Goal: Task Accomplishment & Management: Manage account settings

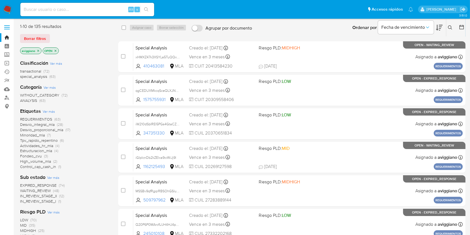
click at [60, 9] on input at bounding box center [87, 9] width 134 height 7
paste input "yDbqzmcDR6ruDZ5jndi6z0CF"
type input "yDbqzmcDR6ruDZ5jndi6z0CF"
click at [147, 8] on icon "search-icon" at bounding box center [146, 9] width 4 height 4
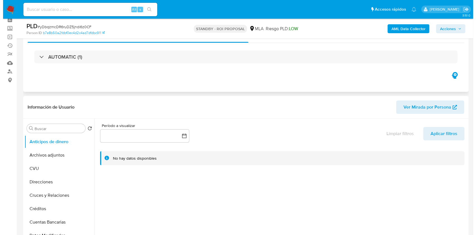
scroll to position [74, 0]
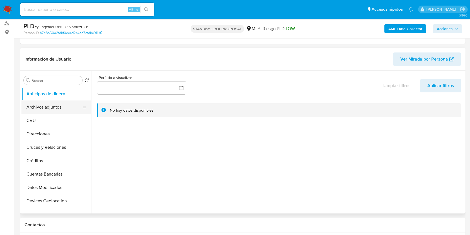
select select "10"
click at [51, 106] on button "Archivos adjuntos" at bounding box center [53, 106] width 65 height 13
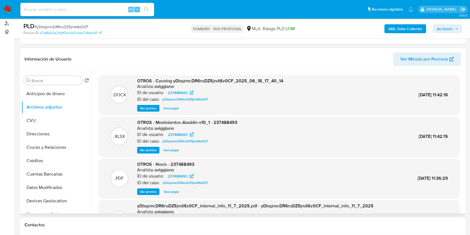
click at [147, 110] on span "Ver archivo" at bounding box center [148, 108] width 17 height 6
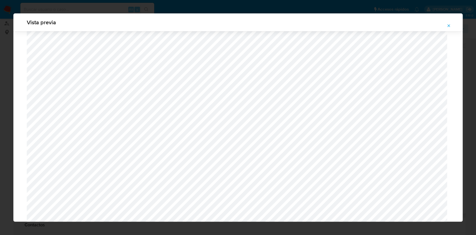
scroll to position [249, 0]
drag, startPoint x: 450, startPoint y: 28, endPoint x: 447, endPoint y: 30, distance: 3.3
click at [450, 28] on span "Attachment preview" at bounding box center [448, 26] width 4 height 8
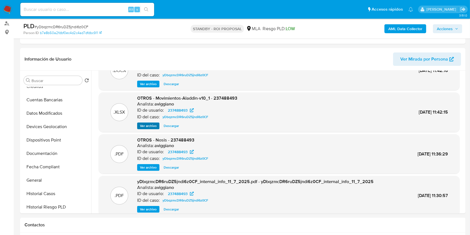
scroll to position [47, 0]
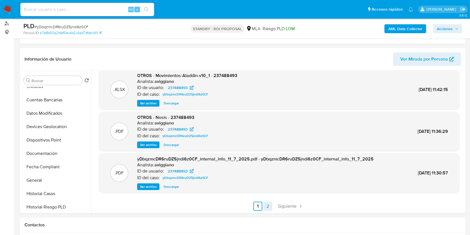
click at [268, 203] on link "2" at bounding box center [267, 205] width 9 height 9
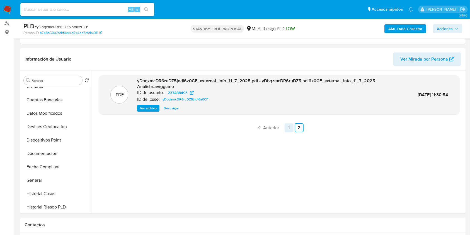
click at [286, 125] on link "1" at bounding box center [289, 127] width 9 height 9
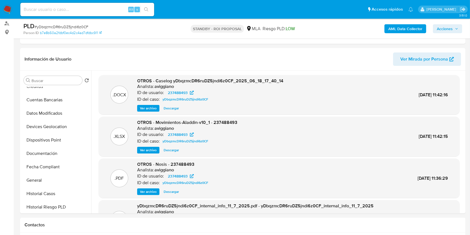
click at [144, 110] on span "Ver archivo" at bounding box center [148, 108] width 17 height 6
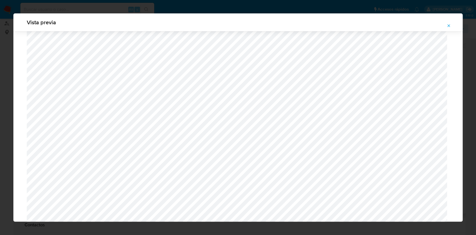
scroll to position [360, 0]
click at [446, 28] on span "Attachment preview" at bounding box center [448, 26] width 4 height 8
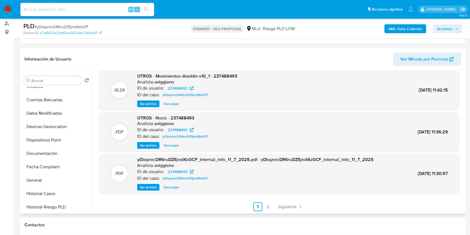
scroll to position [47, 0]
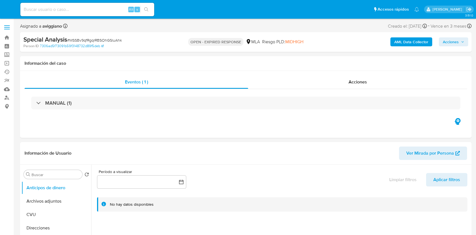
select select "10"
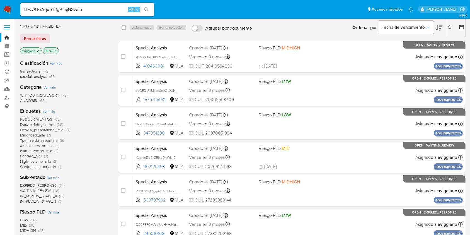
click at [147, 8] on icon "search-icon" at bounding box center [146, 9] width 4 height 4
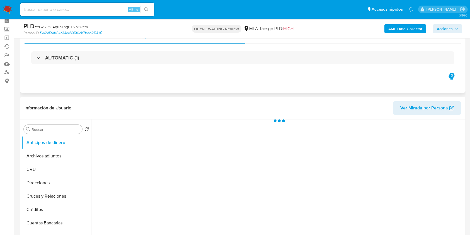
scroll to position [37, 0]
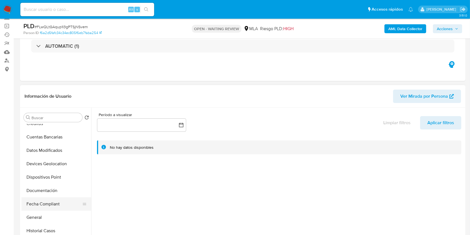
select select "10"
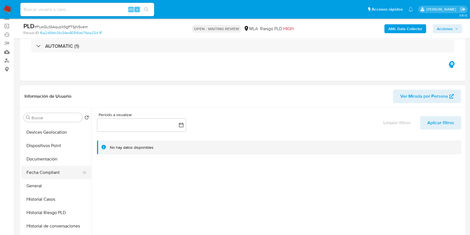
scroll to position [111, 0]
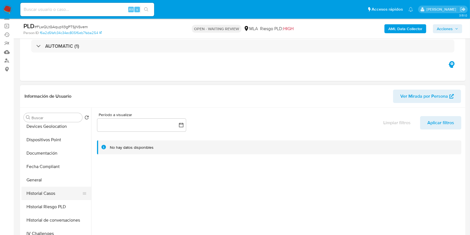
click at [50, 196] on button "Historial Casos" at bounding box center [53, 192] width 65 height 13
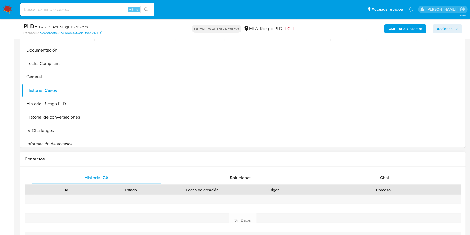
scroll to position [186, 0]
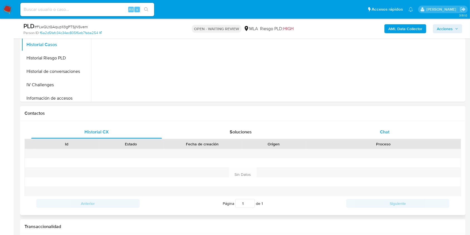
click at [372, 125] on div "Chat" at bounding box center [384, 131] width 131 height 13
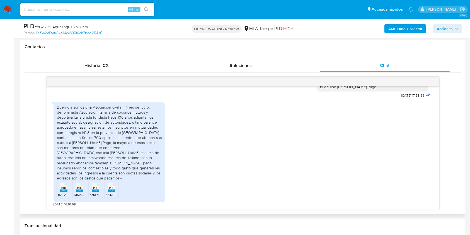
scroll to position [260, 0]
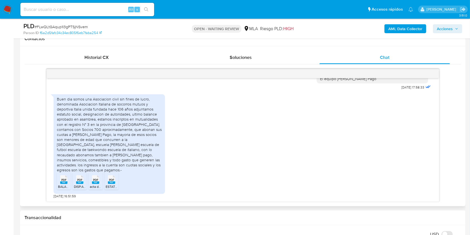
click at [65, 179] on span "PDF" at bounding box center [63, 180] width 5 height 4
click at [83, 185] on span "DISP.APROB.ITALIA ROCA AO ft 27-10-24.pdf" at bounding box center [105, 186] width 63 height 5
click at [96, 188] on span "acta de asamblea enmendado.pdf" at bounding box center [115, 186] width 50 height 5
click at [109, 187] on span "ESTATUTO ITALIA UNIDA.pdf" at bounding box center [127, 186] width 43 height 5
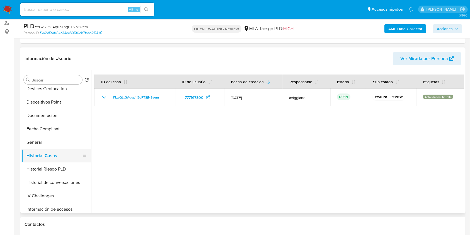
scroll to position [74, 0]
click at [56, 141] on button "General" at bounding box center [53, 142] width 65 height 13
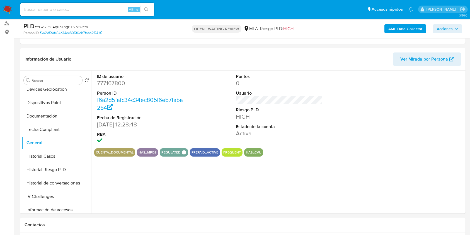
click at [406, 30] on b "AML Data Collector" at bounding box center [405, 28] width 34 height 9
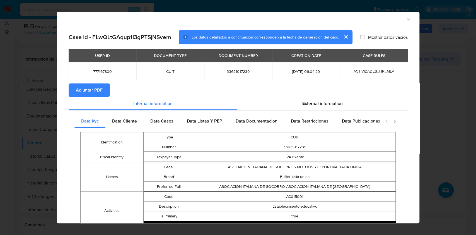
click at [67, 88] on div "Case Id - FLwQLtGAqup1I3gPTSjNSvem Los datos detallados a continuación correspo…" at bounding box center [238, 206] width 362 height 361
click at [71, 88] on button "Adjuntar PDF" at bounding box center [89, 89] width 41 height 13
click at [406, 19] on icon "Cerrar ventana" at bounding box center [409, 20] width 6 height 6
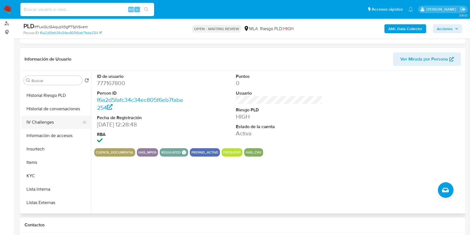
scroll to position [111, 0]
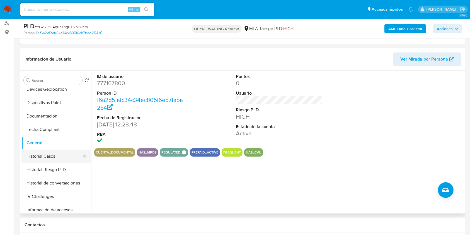
click at [55, 157] on button "Historial Casos" at bounding box center [53, 155] width 65 height 13
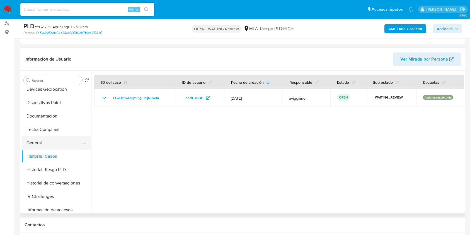
click at [33, 141] on button "General" at bounding box center [53, 142] width 65 height 13
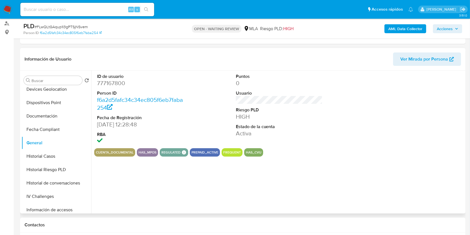
click at [115, 82] on dd "777167800" at bounding box center [140, 83] width 87 height 8
click at [115, 83] on dd "777167800" at bounding box center [140, 83] width 87 height 8
copy dd "777167800"
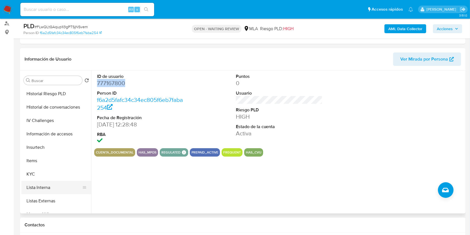
scroll to position [249, 0]
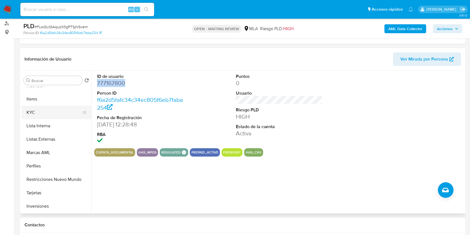
click at [46, 116] on button "KYC" at bounding box center [53, 112] width 65 height 13
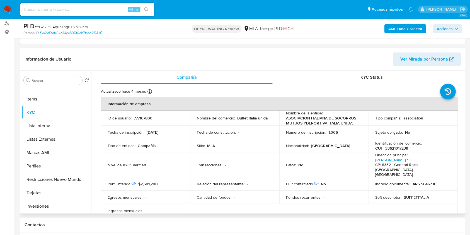
scroll to position [0, 0]
click at [393, 149] on p "CUIT 33621017239" at bounding box center [391, 147] width 33 height 5
copy p "33621017239"
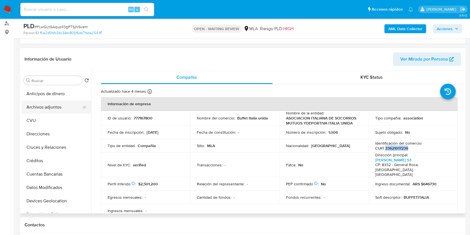
click at [54, 111] on button "Archivos adjuntos" at bounding box center [53, 106] width 65 height 13
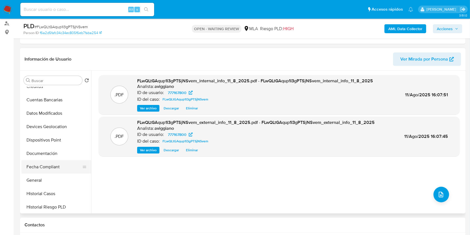
scroll to position [149, 0]
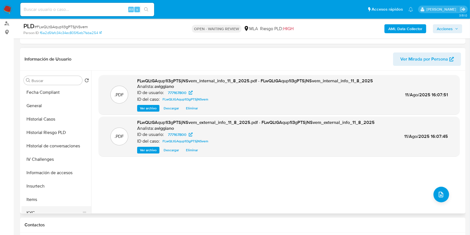
click at [33, 206] on button "KYC" at bounding box center [53, 212] width 65 height 13
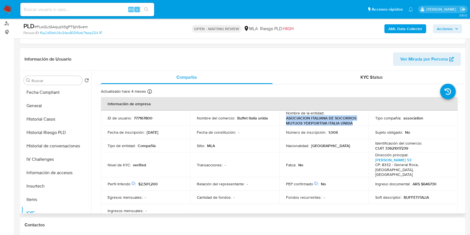
drag, startPoint x: 285, startPoint y: 117, endPoint x: 340, endPoint y: 124, distance: 54.8
click at [352, 122] on td "Nombre de la entidad : ASOCIACION ITALIANA DE SOCORROS MUTUOS YDEPORTIVA ITALIA…" at bounding box center [323, 117] width 89 height 15
copy p "ASOCIACION ITALIANA DE SOCORROS MUTUOS YDEPORTIVA ITALIA UNIDA"
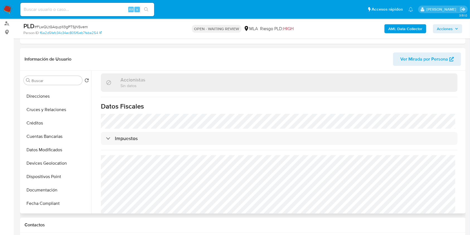
scroll to position [0, 0]
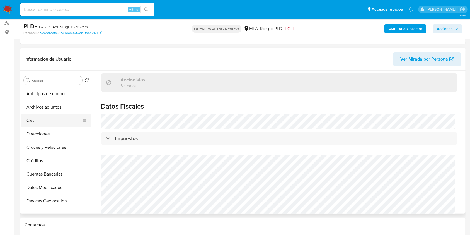
click at [58, 117] on button "CVU" at bounding box center [53, 120] width 65 height 13
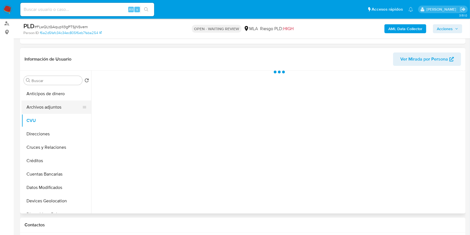
click at [59, 108] on button "Archivos adjuntos" at bounding box center [53, 106] width 65 height 13
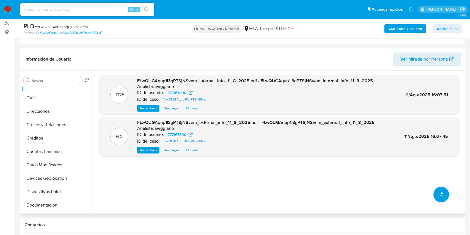
scroll to position [74, 0]
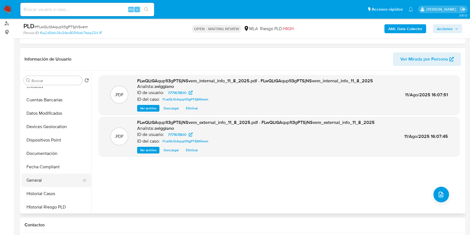
click at [42, 179] on button "General" at bounding box center [53, 179] width 65 height 13
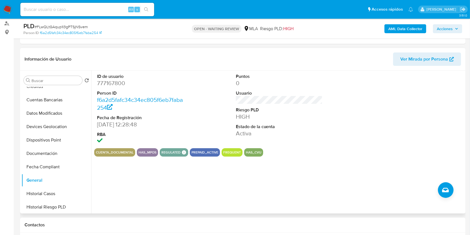
click at [113, 85] on dd "777167800" at bounding box center [140, 83] width 87 height 8
copy dd "777167800"
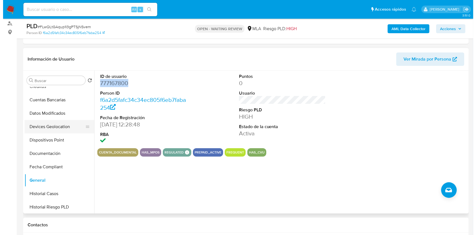
scroll to position [0, 0]
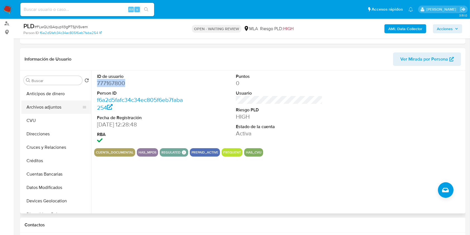
click at [56, 105] on button "Archivos adjuntos" at bounding box center [53, 106] width 65 height 13
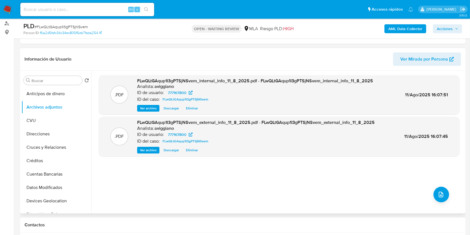
click at [120, 181] on div ".PDF FLwQLtGAqup1I3gPTSjNSvem_internal_info_11_8_2025.pdf - FLwQLtGAqup1I3gPTSj…" at bounding box center [279, 142] width 361 height 134
click at [439, 195] on icon "upload-file" at bounding box center [441, 194] width 4 height 6
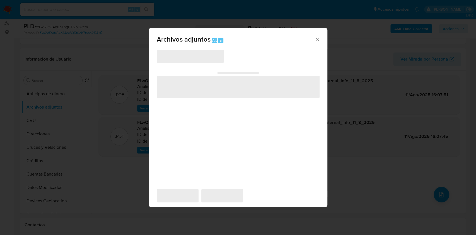
click at [237, 90] on span "‌" at bounding box center [238, 87] width 163 height 22
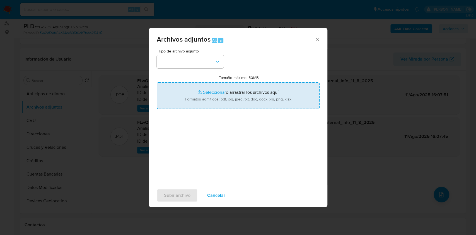
click at [237, 90] on input "Tamaño máximo: 50MB Seleccionar archivos" at bounding box center [238, 95] width 163 height 27
type input "C:\fakepath\Nosis - 777167800.pdf"
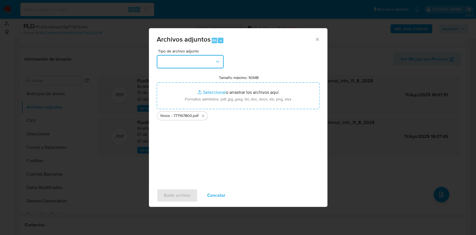
click at [204, 66] on button "button" at bounding box center [190, 61] width 67 height 13
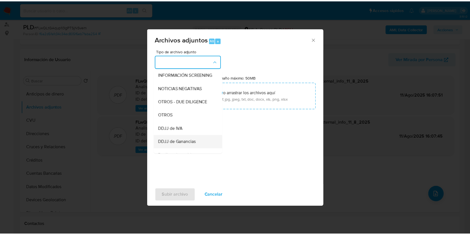
scroll to position [111, 0]
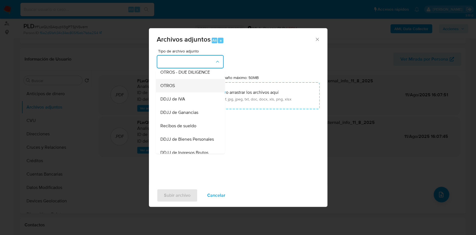
click at [181, 92] on div "OTROS" at bounding box center [188, 85] width 57 height 13
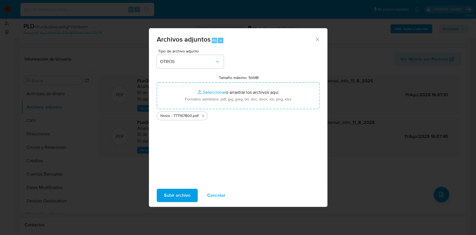
click at [171, 195] on span "Subir archivo" at bounding box center [177, 195] width 26 height 12
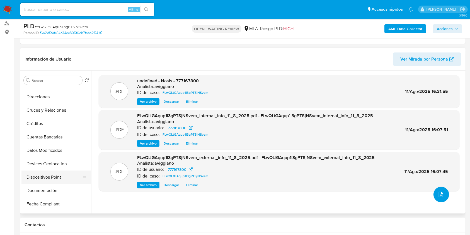
scroll to position [74, 0]
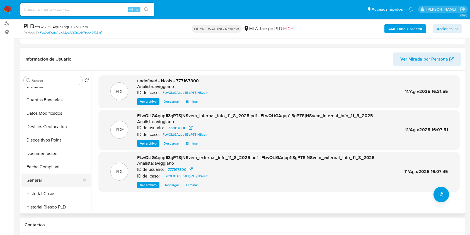
click at [49, 179] on button "General" at bounding box center [53, 179] width 65 height 13
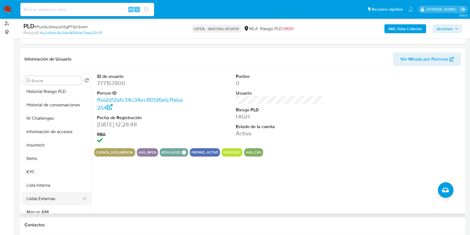
scroll to position [223, 0]
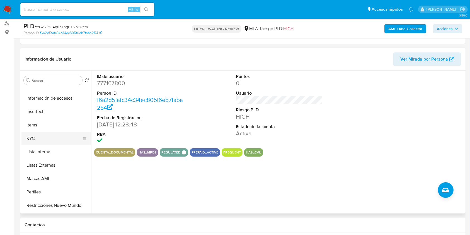
click at [45, 144] on button "KYC" at bounding box center [53, 138] width 65 height 13
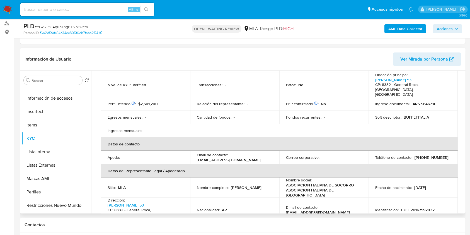
scroll to position [149, 0]
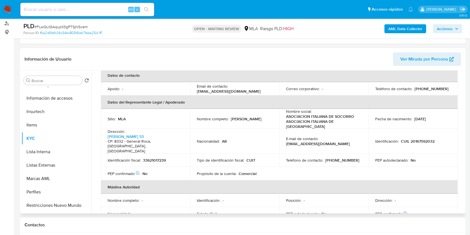
click at [155, 157] on p "33621017239" at bounding box center [154, 159] width 23 height 5
copy p "33621017239"
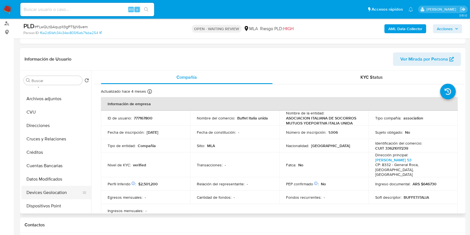
scroll to position [0, 0]
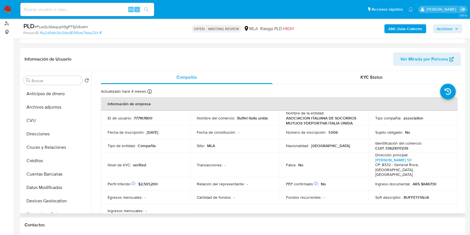
click at [138, 112] on td "ID de usuario : 777167800" at bounding box center [145, 117] width 89 height 15
click at [140, 118] on p "777167800" at bounding box center [143, 117] width 19 height 5
copy p "777167800"
drag, startPoint x: 326, startPoint y: 130, endPoint x: 356, endPoint y: 132, distance: 31.0
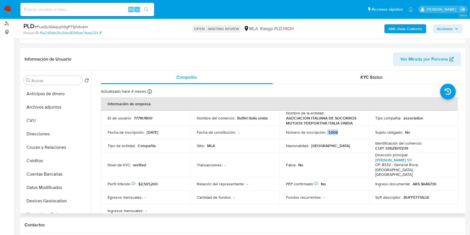
click at [356, 132] on div "Número de inscripción : 1.006" at bounding box center [324, 132] width 76 height 5
copy div "1.006"
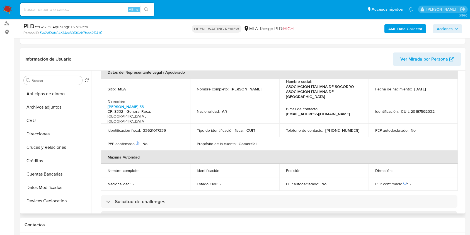
scroll to position [67, 0]
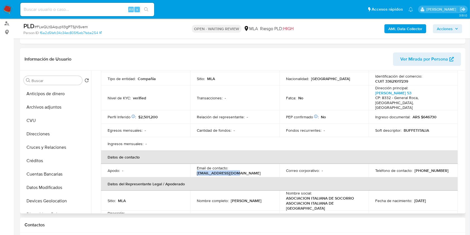
drag, startPoint x: 230, startPoint y: 164, endPoint x: 268, endPoint y: 165, distance: 37.6
click at [268, 165] on div "Email de contacto : ventas@mylap.com.ar" at bounding box center [235, 170] width 76 height 10
copy p "ventas@mylap.com.ar"
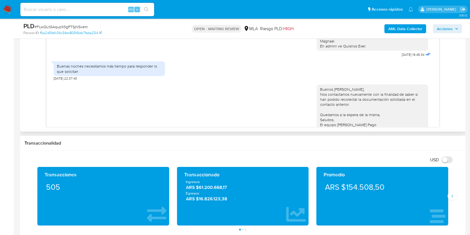
scroll to position [186, 0]
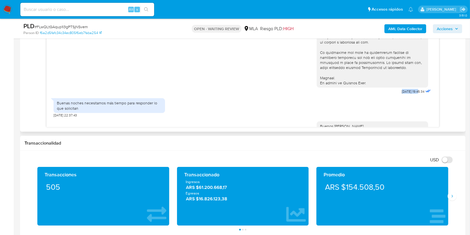
drag, startPoint x: 388, startPoint y: 101, endPoint x: 406, endPoint y: 103, distance: 18.2
copy span "17/07/2025"
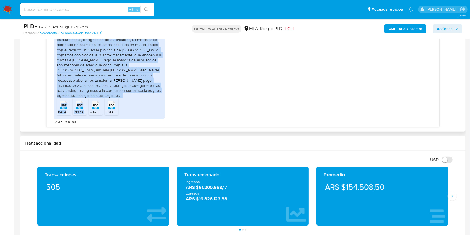
scroll to position [353, 0]
drag, startPoint x: 73, startPoint y: 80, endPoint x: 144, endPoint y: 94, distance: 72.0
click at [144, 94] on div "Buen dia somos una Asociacion civil sin fines de lucro, denominada Asociacion I…" at bounding box center [109, 60] width 105 height 76
copy div "somos una Asociacion civil sin fines de lucro, denominada Asociacion Italiana d…"
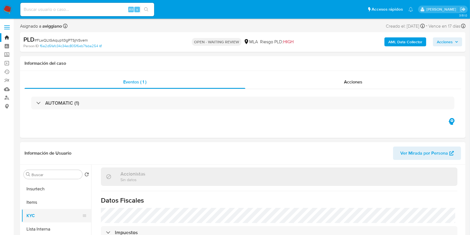
scroll to position [249, 0]
click at [48, 200] on button "KYC" at bounding box center [53, 206] width 65 height 13
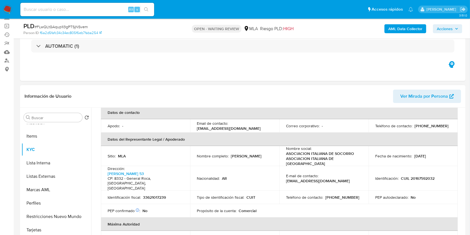
scroll to position [141, 0]
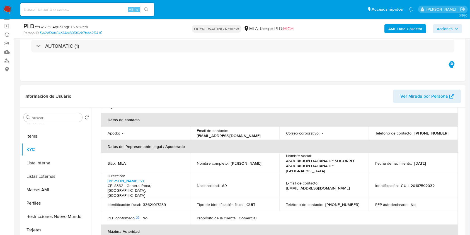
click at [157, 202] on p "33621017239" at bounding box center [154, 204] width 23 height 5
drag, startPoint x: 281, startPoint y: 154, endPoint x: 353, endPoint y: 155, distance: 71.9
click at [353, 156] on td "Nombre social : ASOCIACION ITALIANA DE SOCORRO ASOCIACION ITALIANA DE SOCORRO" at bounding box center [323, 163] width 89 height 20
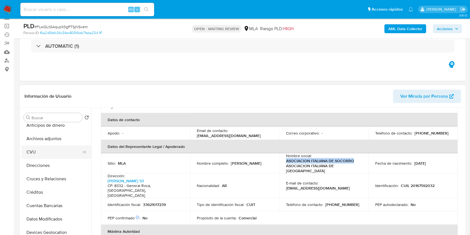
scroll to position [0, 0]
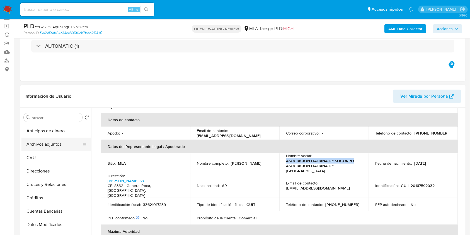
click at [62, 148] on button "Archivos adjuntos" at bounding box center [53, 143] width 65 height 13
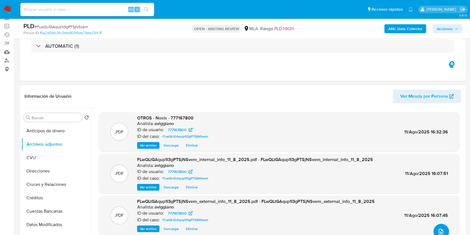
click at [438, 229] on icon "upload-file" at bounding box center [441, 231] width 7 height 7
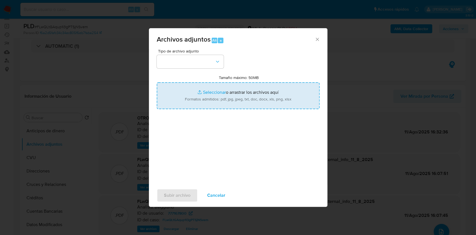
click at [234, 91] on input "Tamaño máximo: 50MB Seleccionar archivos" at bounding box center [238, 95] width 163 height 27
type input "C:\fakepath\Nosis - 777167800.pdf"
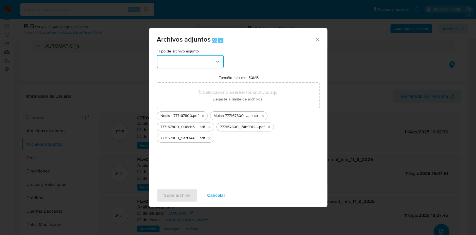
click at [186, 68] on button "button" at bounding box center [190, 61] width 67 height 13
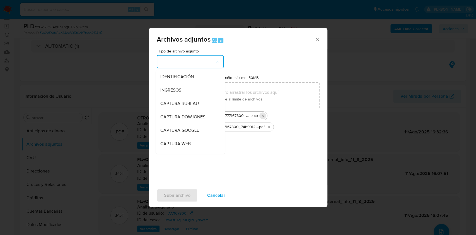
click at [263, 115] on icon "Eliminar Mulan 777167800_2025_07_17_16_10_55.xlsx" at bounding box center [262, 115] width 4 height 4
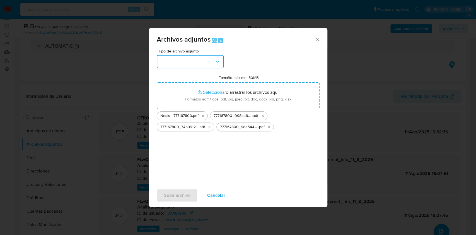
click at [208, 59] on button "button" at bounding box center [190, 61] width 67 height 13
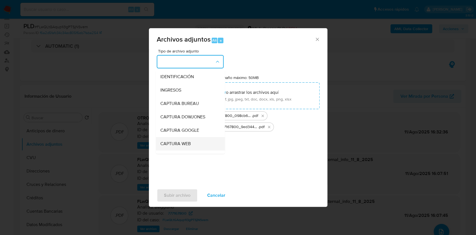
scroll to position [74, 0]
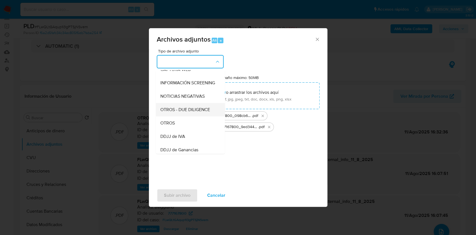
click at [185, 116] on div "OTROS - DUE DILIGENCE" at bounding box center [188, 109] width 57 height 13
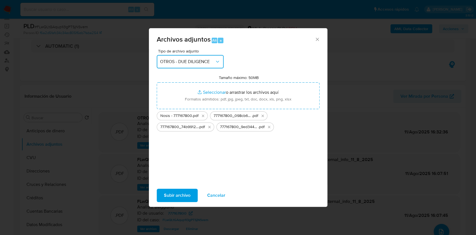
click at [188, 65] on button "OTROS - DUE DILIGENCE" at bounding box center [190, 61] width 67 height 13
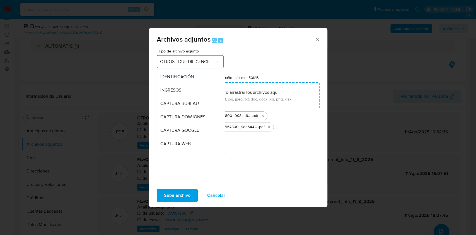
scroll to position [77, 0]
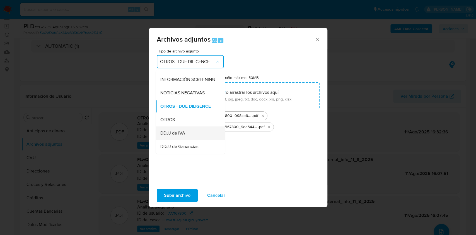
click at [178, 133] on div "DDJJ de IVA" at bounding box center [188, 132] width 57 height 13
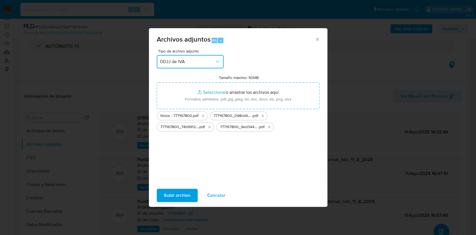
click at [183, 58] on button "DDJJ de IVA" at bounding box center [190, 61] width 67 height 13
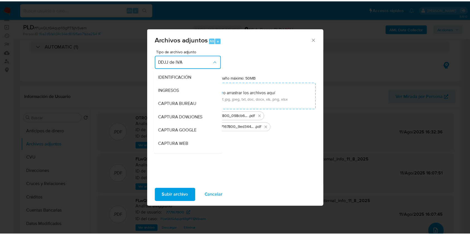
scroll to position [104, 0]
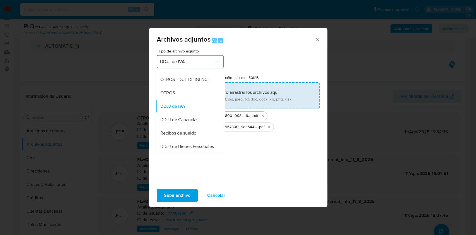
drag, startPoint x: 179, startPoint y: 92, endPoint x: 179, endPoint y: 96, distance: 3.3
click at [179, 92] on div "OTROS" at bounding box center [188, 92] width 57 height 13
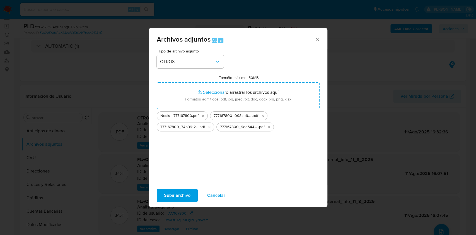
click at [180, 196] on span "Subir archivo" at bounding box center [177, 195] width 26 height 12
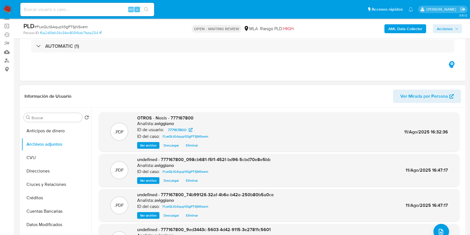
click at [118, 117] on div ".PDF OTROS - Nosis - 777167800 Analista: aviggiano ID de usuario: 777167800 ID …" at bounding box center [278, 132] width 355 height 34
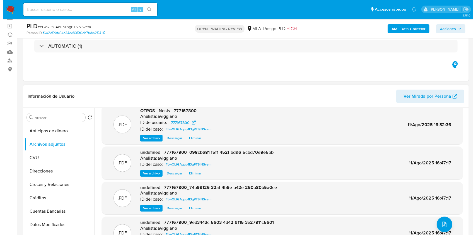
scroll to position [11, 0]
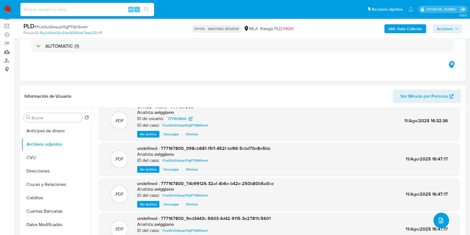
click at [436, 215] on button "upload-file" at bounding box center [441, 220] width 16 height 16
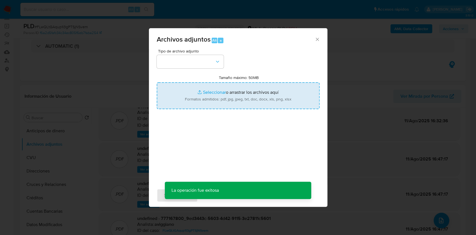
click at [225, 96] on input "Tamaño máximo: 50MB Seleccionar archivos" at bounding box center [238, 95] width 163 height 27
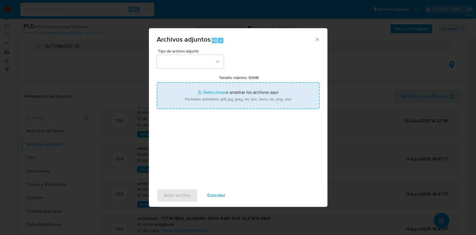
type input "C:\fakepath\777167800_3f82f2bc-4452-4dd4-b9b4-88e5c7dee4c3.pdf"
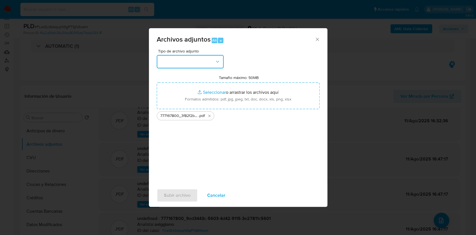
click at [192, 62] on button "button" at bounding box center [190, 61] width 67 height 13
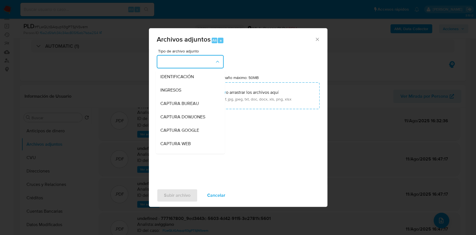
click at [246, 119] on ul "777167800_3f82f2bc-4452-4dd4-b9b4-88e5c7dee4c3 .pdf" at bounding box center [238, 114] width 163 height 11
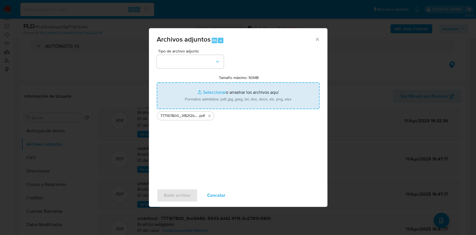
click at [242, 97] on input "Tamaño máximo: 50MB Seleccionar archivos" at bounding box center [238, 95] width 163 height 27
click at [194, 94] on input "Tamaño máximo: 50MB Seleccionar archivos" at bounding box center [238, 95] width 163 height 27
type input "C:\fakepath\Caselog FLwQLtGAqup1I3gPTSjNSvem_2025_07_17_16_13_22.docx"
click at [228, 92] on input "Tamaño máximo: 50MB Seleccionar archivos" at bounding box center [238, 95] width 163 height 27
type input "C:\fakepath\Movimientos-Aladdin-v10_1 - 777167800.xlsx"
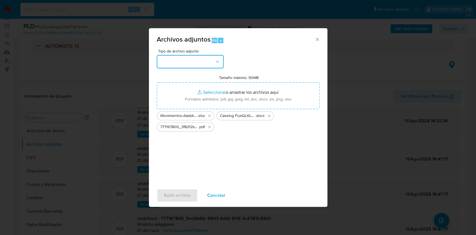
click at [205, 65] on button "button" at bounding box center [190, 61] width 67 height 13
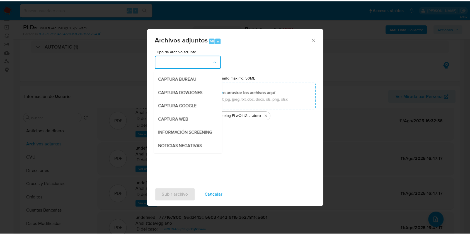
scroll to position [74, 0]
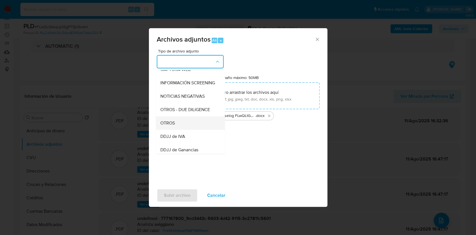
click at [188, 129] on div "OTROS" at bounding box center [188, 122] width 57 height 13
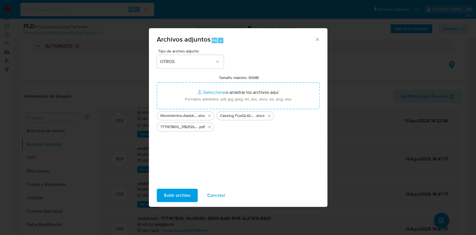
click at [183, 199] on span "Subir archivo" at bounding box center [177, 195] width 26 height 12
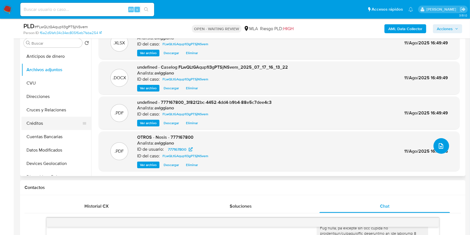
scroll to position [111, 0]
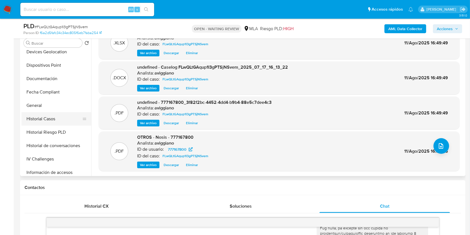
click at [48, 112] on button "Historial Casos" at bounding box center [53, 118] width 65 height 13
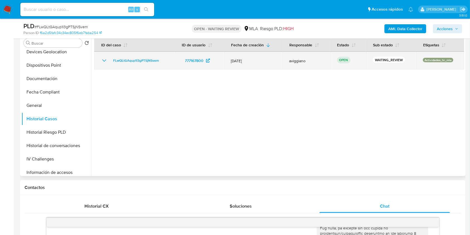
drag, startPoint x: 167, startPoint y: 59, endPoint x: 111, endPoint y: 57, distance: 55.2
click at [111, 57] on td "FLwQLtGAqup1I3gPTSjNSvem" at bounding box center [134, 61] width 81 height 18
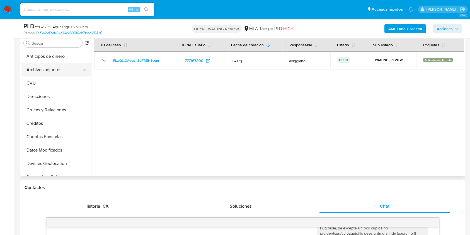
click at [47, 76] on button "Archivos adjuntos" at bounding box center [53, 69] width 65 height 13
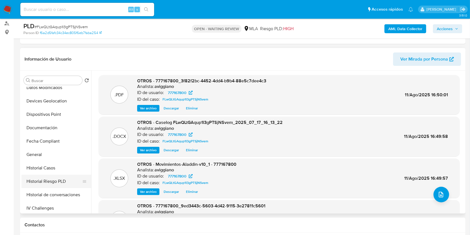
scroll to position [111, 0]
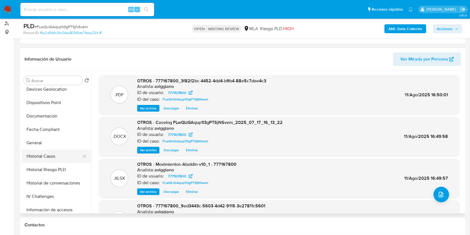
click at [55, 162] on button "Historial Casos" at bounding box center [53, 155] width 65 height 13
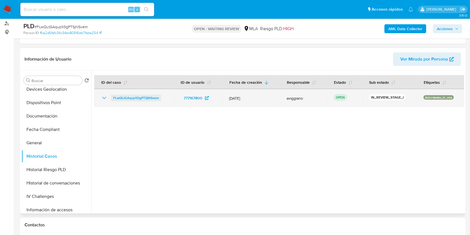
click at [147, 96] on span "FLwQLtGAqup1I3gPTSjNSvem" at bounding box center [136, 97] width 46 height 7
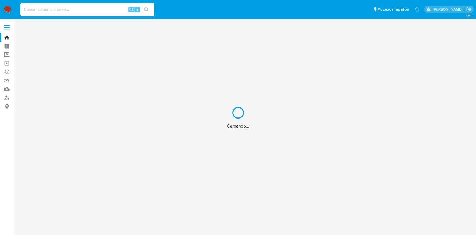
click at [11, 96] on div "Cargando..." at bounding box center [238, 117] width 476 height 235
click at [6, 101] on div "Cargando..." at bounding box center [238, 117] width 476 height 235
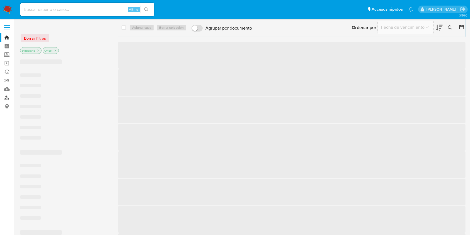
click at [4, 97] on link "Buscador de personas" at bounding box center [33, 97] width 66 height 9
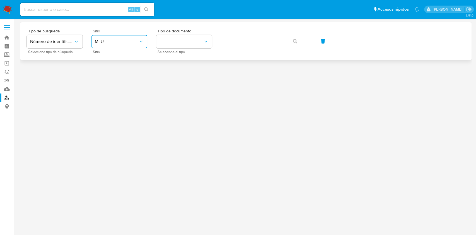
click at [103, 46] on button "MLU" at bounding box center [119, 41] width 56 height 13
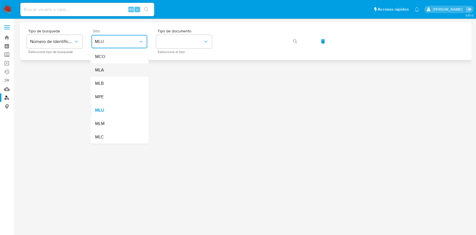
click at [108, 70] on div "MLA" at bounding box center [118, 69] width 46 height 13
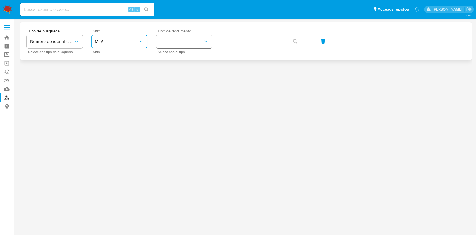
click at [184, 45] on button "identificationType" at bounding box center [184, 41] width 56 height 13
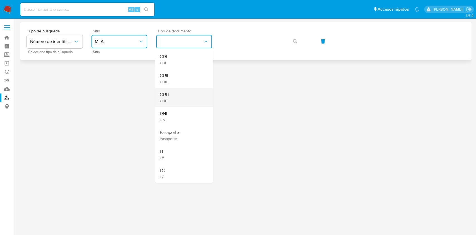
click at [174, 95] on div "CUIT CUIT" at bounding box center [182, 97] width 46 height 19
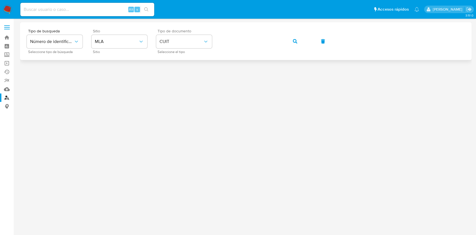
click at [296, 35] on span "button" at bounding box center [295, 41] width 4 height 12
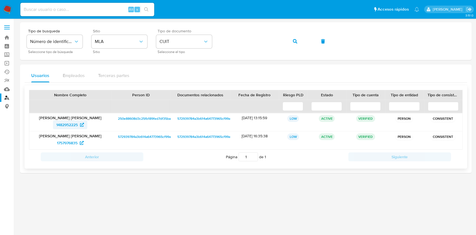
click at [65, 127] on span "1482952225" at bounding box center [66, 124] width 21 height 9
click at [3, 36] on link "Bandeja" at bounding box center [33, 37] width 66 height 9
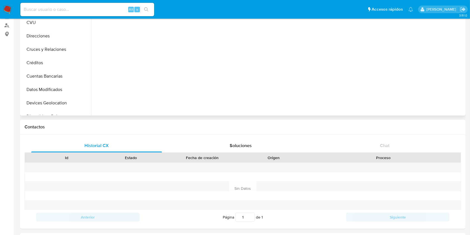
select select "10"
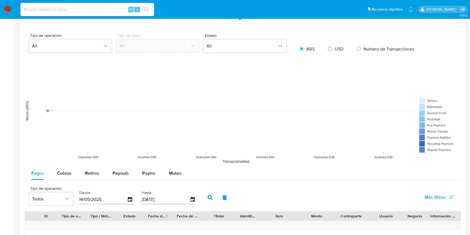
scroll to position [379, 0]
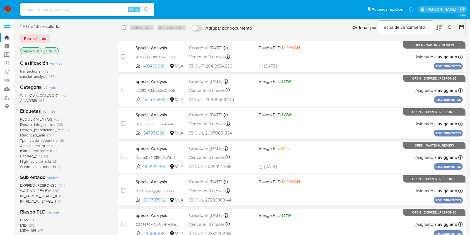
click at [449, 29] on icon at bounding box center [450, 27] width 4 height 4
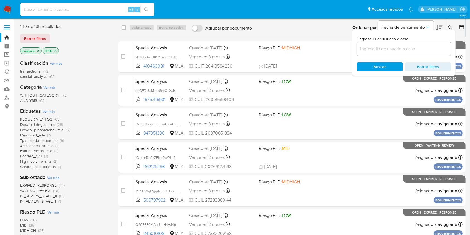
click at [405, 52] on div at bounding box center [404, 48] width 94 height 13
click at [405, 49] on input at bounding box center [404, 48] width 94 height 7
paste input "FLwQLtGAqup1I3gPTSjNSvem"
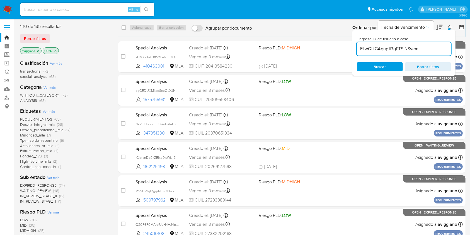
type input "FLwQLtGAqup1I3gPTSjNSvem"
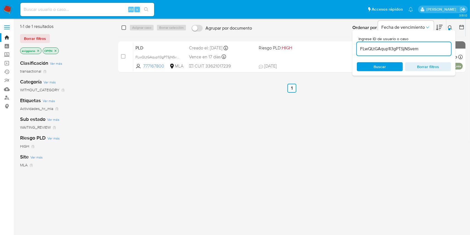
click at [125, 28] on input "checkbox" at bounding box center [124, 27] width 4 height 4
checkbox input "true"
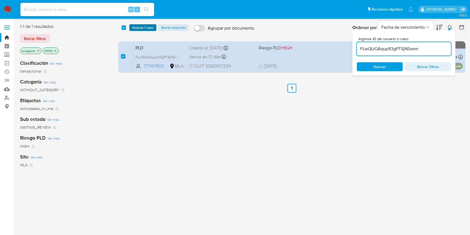
click at [133, 28] on span "Asignar 1 caso" at bounding box center [142, 28] width 21 height 6
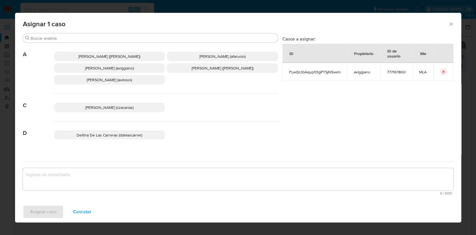
click at [76, 66] on p "Agustina Belen Viggiano (aviggiano)" at bounding box center [109, 67] width 111 height 9
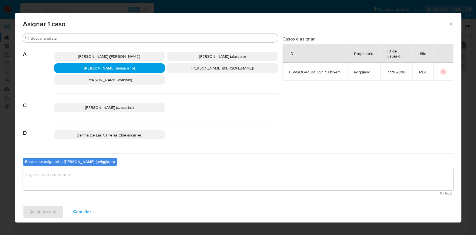
drag, startPoint x: 72, startPoint y: 178, endPoint x: 38, endPoint y: 209, distance: 45.7
click at [72, 178] on textarea "assign-modal" at bounding box center [238, 179] width 430 height 22
drag, startPoint x: 38, startPoint y: 209, endPoint x: 33, endPoint y: 213, distance: 6.6
click at [33, 213] on div "Asignar caso Cancelar" at bounding box center [238, 211] width 446 height 21
click at [35, 213] on div "Asignar caso Cancelar" at bounding box center [238, 211] width 446 height 21
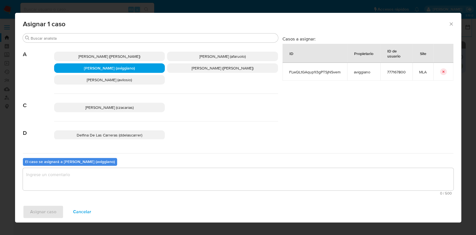
click at [84, 178] on textarea "assign-modal" at bounding box center [238, 179] width 430 height 22
click at [50, 206] on span "Asignar caso" at bounding box center [43, 211] width 26 height 12
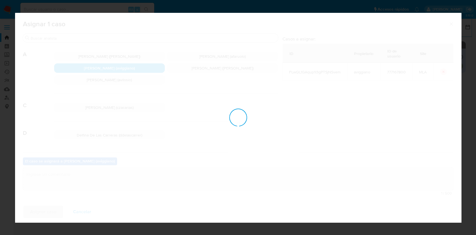
checkbox input "false"
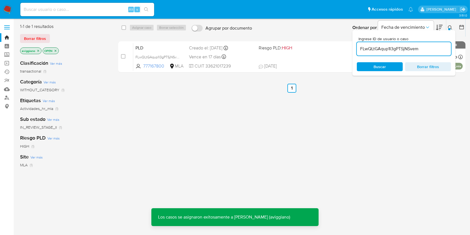
click at [282, 58] on div "PLD FLwQLtGAqup1I3gPTSjNSvem 777167800 MLA Riesgo PLD: HIGH Creado el: 12/07/20…" at bounding box center [297, 57] width 329 height 28
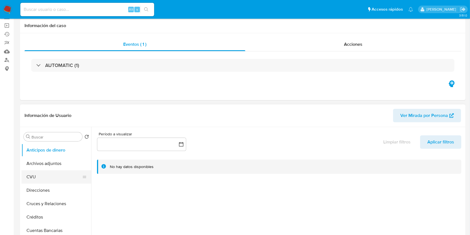
select select "10"
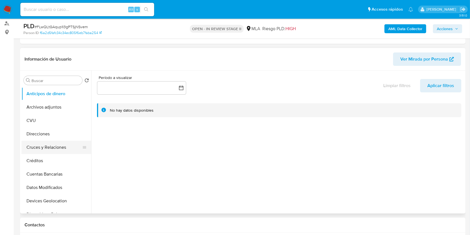
scroll to position [74, 0]
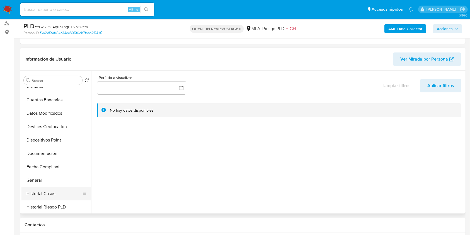
click at [42, 193] on button "Historial Casos" at bounding box center [53, 193] width 65 height 13
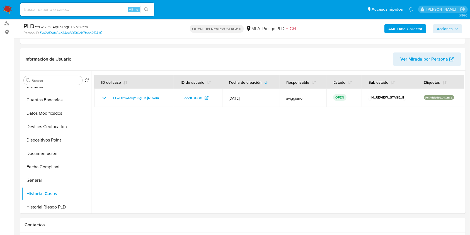
click at [444, 31] on span "Acciones" at bounding box center [445, 28] width 16 height 9
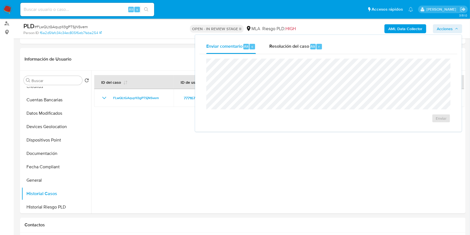
drag, startPoint x: 295, startPoint y: 52, endPoint x: 292, endPoint y: 56, distance: 5.5
click at [295, 51] on div "Resolución del caso Alt r" at bounding box center [295, 46] width 53 height 14
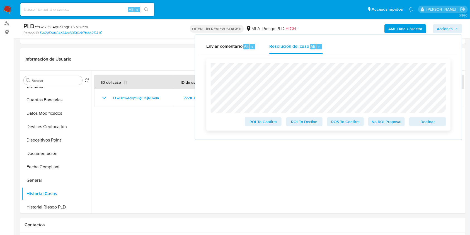
click at [423, 119] on span "Declinar" at bounding box center [427, 122] width 29 height 8
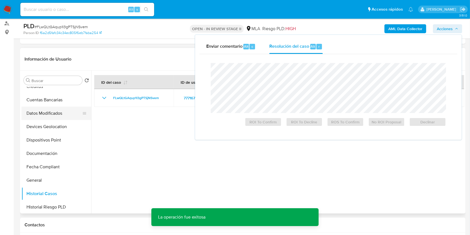
click at [61, 112] on button "Datos Modificados" at bounding box center [53, 112] width 65 height 13
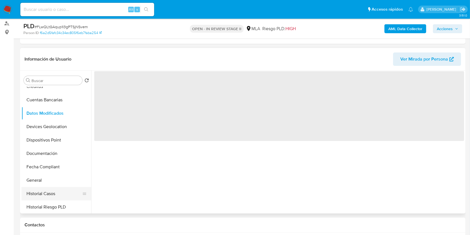
click at [50, 193] on button "Historial Casos" at bounding box center [53, 193] width 65 height 13
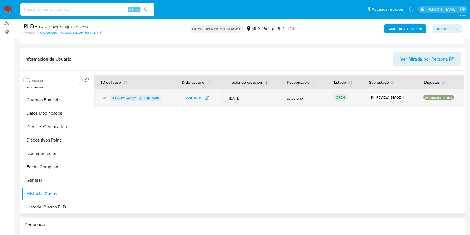
click at [134, 97] on span "FLwQLtGAqup1I3gPTSjNSvem" at bounding box center [136, 97] width 46 height 7
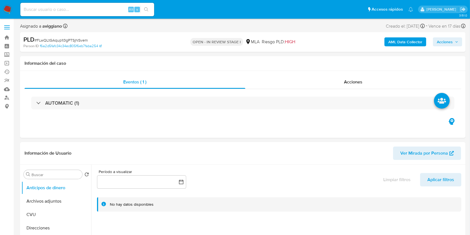
select select "10"
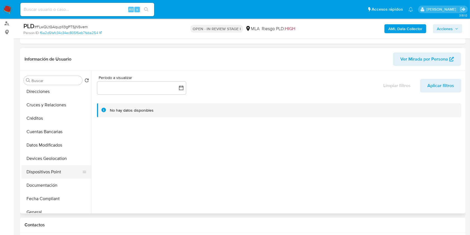
scroll to position [74, 0]
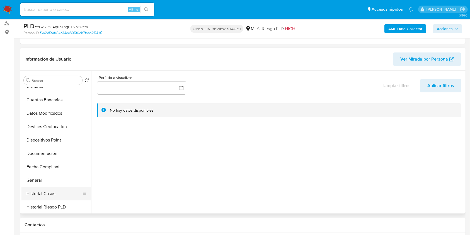
click at [41, 187] on button "Historial Casos" at bounding box center [53, 193] width 65 height 13
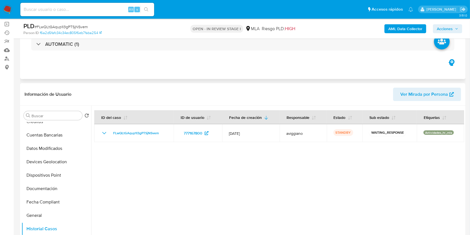
scroll to position [0, 0]
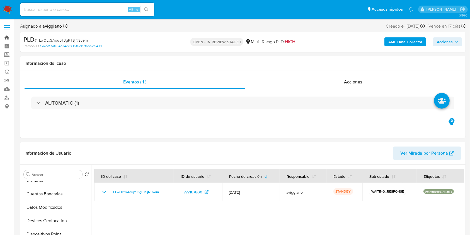
click at [5, 37] on link "Bandeja" at bounding box center [33, 37] width 66 height 9
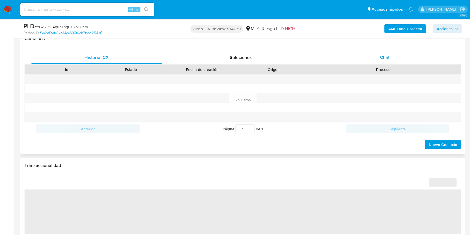
click at [384, 61] on div "Chat" at bounding box center [384, 57] width 131 height 13
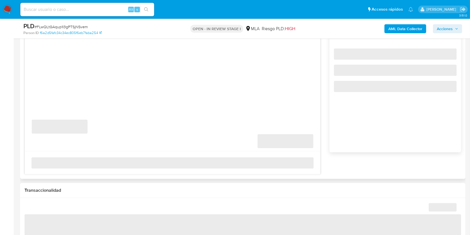
scroll to position [334, 0]
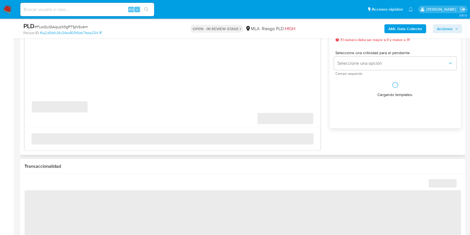
select select "10"
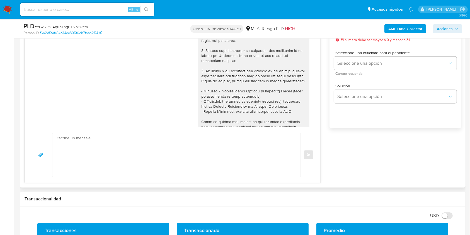
scroll to position [353, 0]
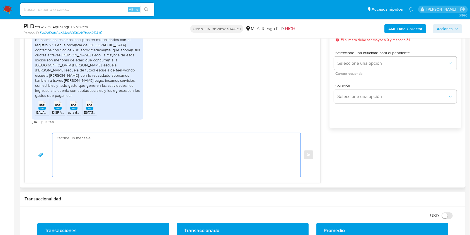
click at [99, 144] on textarea at bounding box center [175, 155] width 237 height 44
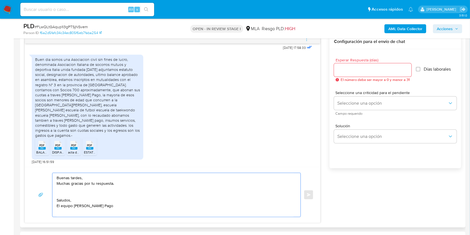
scroll to position [260, 0]
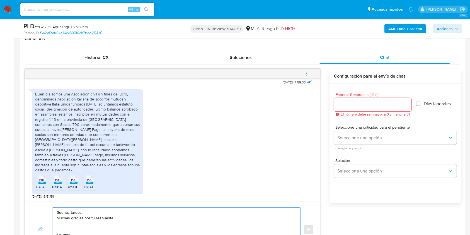
type textarea "Buenas tardes, Muchas gracias por tu respuesta. Saludos, El equipo de Mercado P…"
click at [364, 106] on input "Esperar Respuesta (días)" at bounding box center [372, 104] width 77 height 7
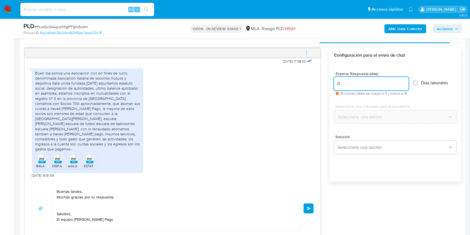
scroll to position [297, 0]
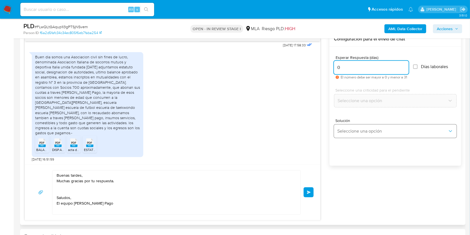
type input "0"
click at [360, 127] on button "Seleccione una opción" at bounding box center [395, 130] width 123 height 13
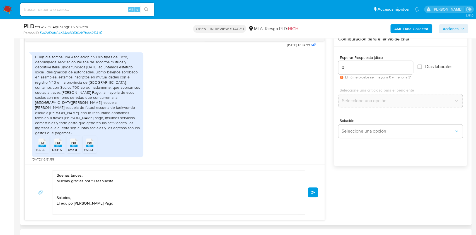
click at [364, 167] on div "Esperar Respuesta (días) 0 El número debe ser mayor a 0 y menor a 31 Días labor…" at bounding box center [400, 114] width 133 height 134
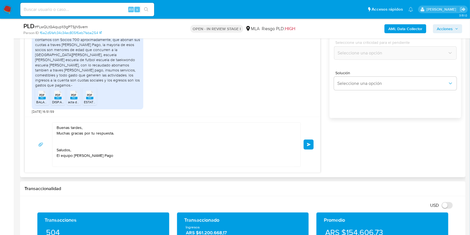
scroll to position [371, 0]
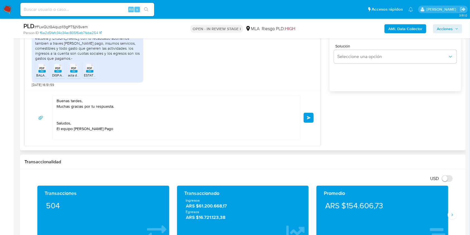
click at [304, 119] on button "Enviar" at bounding box center [308, 118] width 10 height 10
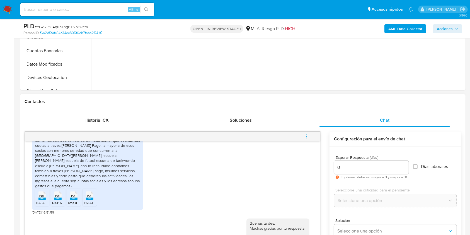
scroll to position [186, 0]
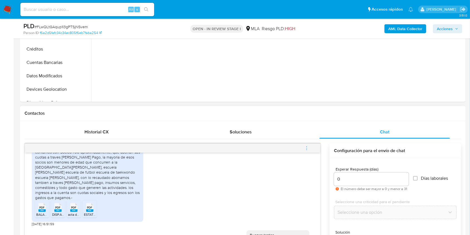
click at [308, 145] on icon "menu-action" at bounding box center [306, 147] width 5 height 5
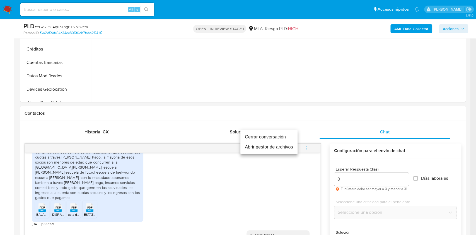
click at [280, 134] on li "Cerrar conversación" at bounding box center [268, 137] width 57 height 10
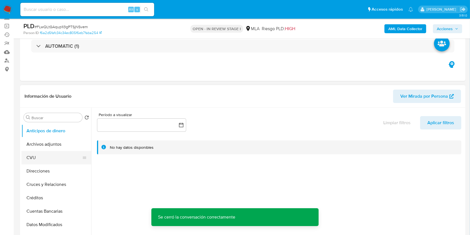
scroll to position [59, 0]
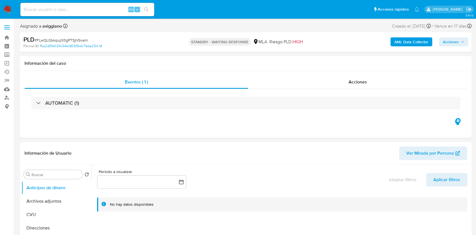
select select "10"
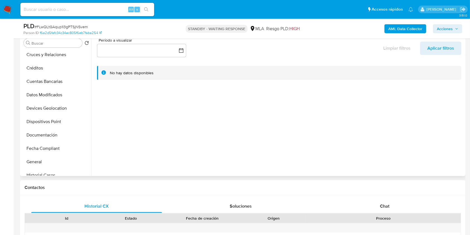
scroll to position [111, 0]
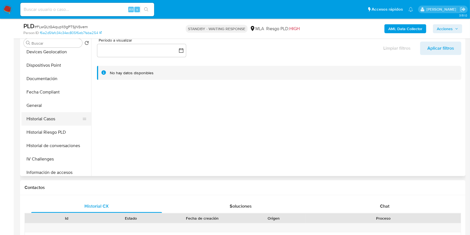
click at [42, 112] on button "Historial Casos" at bounding box center [53, 118] width 65 height 13
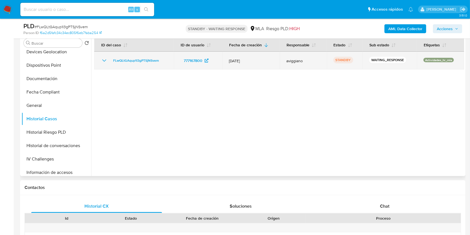
drag, startPoint x: 169, startPoint y: 57, endPoint x: 109, endPoint y: 57, distance: 59.6
click at [109, 57] on td "FLwQLtGAqup1I3gPTSjNSvem" at bounding box center [133, 61] width 79 height 18
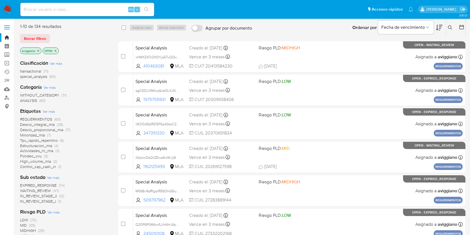
click at [448, 30] on icon at bounding box center [450, 27] width 4 height 4
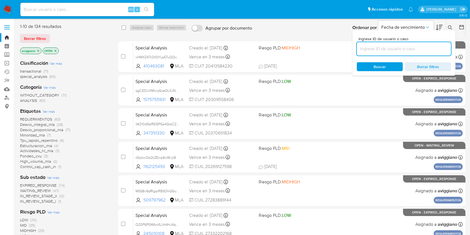
click at [435, 47] on input at bounding box center [404, 48] width 94 height 7
type input "FLwQLtGAqup1I3gPTSjNSvem"
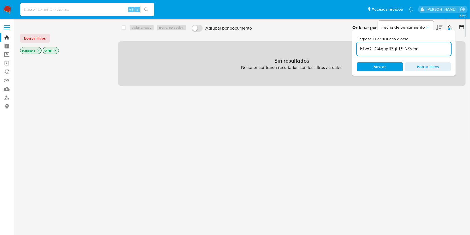
click at [34, 52] on p "aviggiano" at bounding box center [30, 50] width 21 height 6
click at [36, 47] on p "aviggiano" at bounding box center [30, 50] width 21 height 6
click at [37, 49] on icon "close-filter" at bounding box center [38, 50] width 3 height 3
click at [33, 49] on icon "close-filter" at bounding box center [32, 50] width 3 height 3
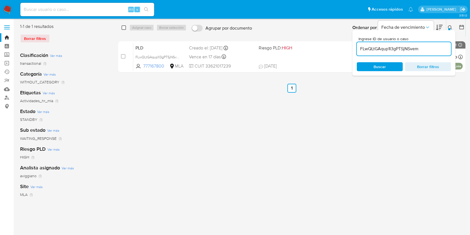
click at [123, 27] on input "checkbox" at bounding box center [124, 27] width 4 height 4
checkbox input "true"
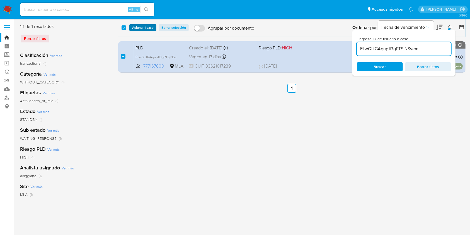
click at [133, 26] on span "Asignar 1 caso" at bounding box center [142, 28] width 21 height 6
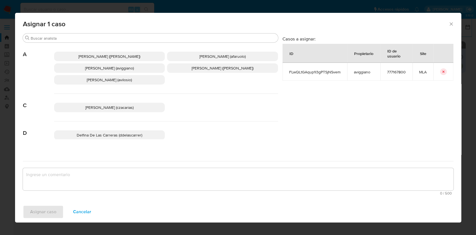
click at [133, 68] on span "Agustina Belen Viggiano (aviggiano)" at bounding box center [109, 68] width 49 height 6
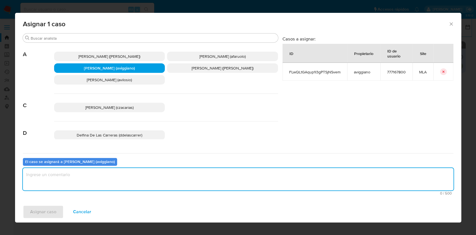
click at [111, 186] on textarea "assign-modal" at bounding box center [238, 179] width 430 height 22
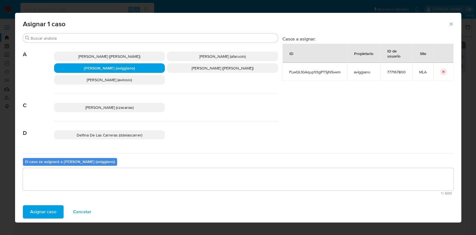
click at [51, 205] on span "Asignar caso" at bounding box center [43, 211] width 26 height 12
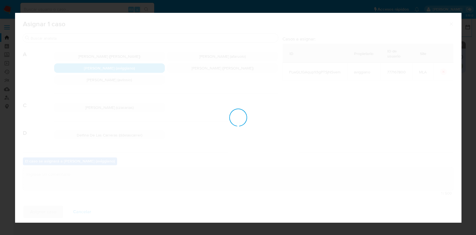
checkbox input "false"
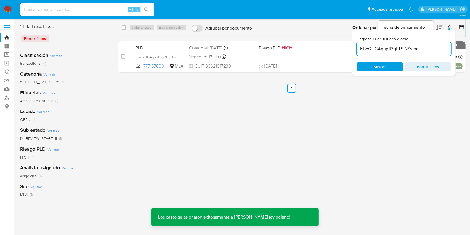
click at [257, 61] on div "PLD FLwQLtGAqup1I3gPTSjNSvem 777167800 MLA Riesgo PLD: HIGH Creado el: 12/07/20…" at bounding box center [297, 57] width 329 height 28
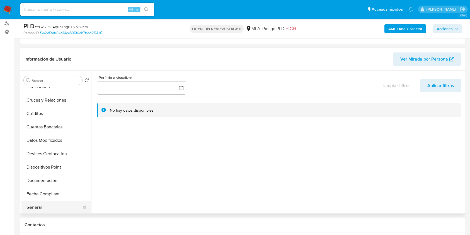
scroll to position [74, 0]
select select "10"
click at [51, 187] on button "Historial Casos" at bounding box center [53, 193] width 65 height 13
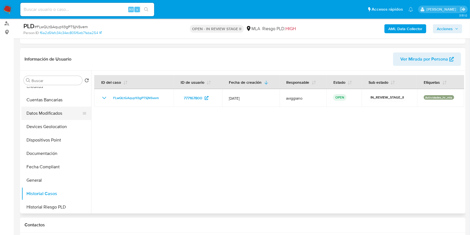
click at [60, 111] on button "Datos Modificados" at bounding box center [53, 112] width 65 height 13
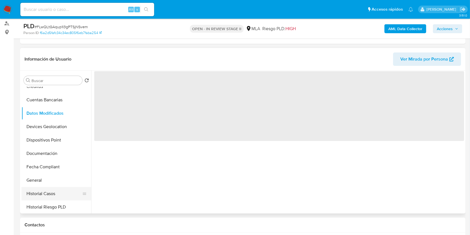
click at [42, 198] on button "Historial Casos" at bounding box center [53, 193] width 65 height 13
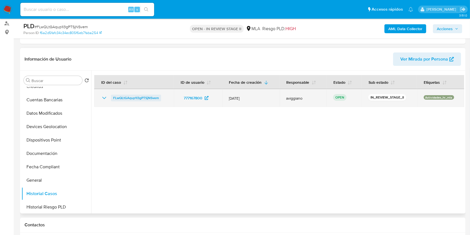
click at [134, 98] on span "FLwQLtGAqup1I3gPTSjNSvem" at bounding box center [136, 97] width 46 height 7
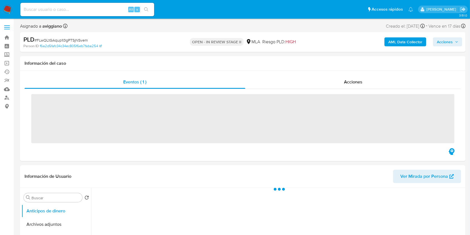
click at [431, 39] on div "AML Data Collector Acciones" at bounding box center [389, 41] width 145 height 13
click at [434, 41] on button "Acciones" at bounding box center [447, 41] width 29 height 9
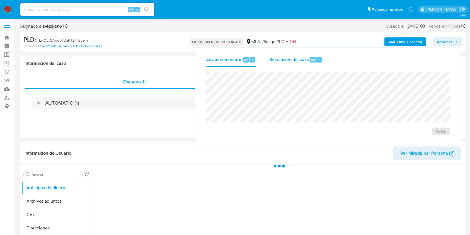
click at [288, 61] on span "Resolución del caso" at bounding box center [289, 59] width 40 height 6
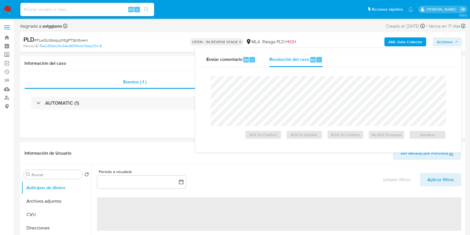
select select "10"
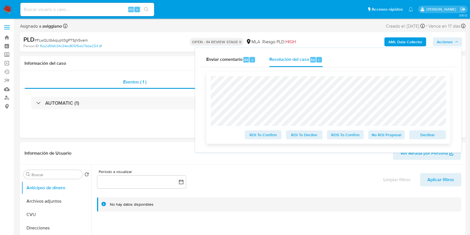
click at [420, 133] on span "Declinar" at bounding box center [427, 135] width 29 height 8
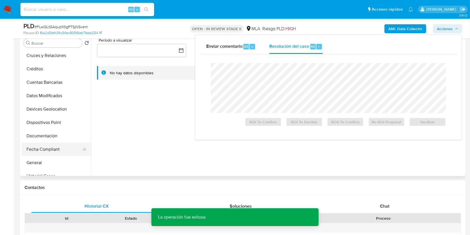
scroll to position [74, 0]
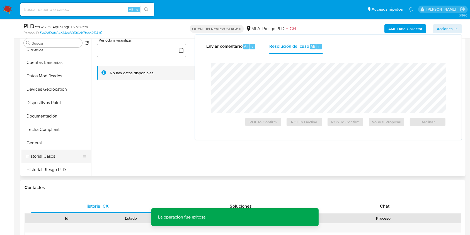
click at [51, 151] on button "Historial Casos" at bounding box center [53, 155] width 65 height 13
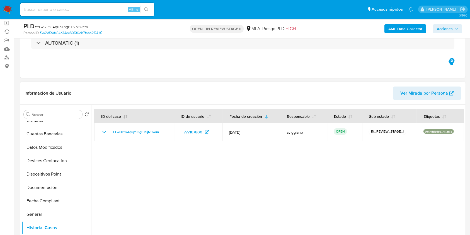
scroll to position [37, 0]
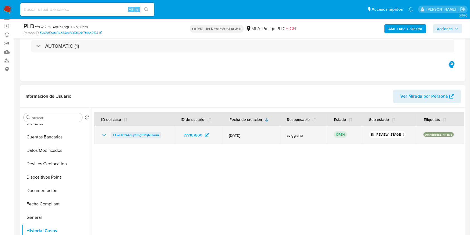
click at [132, 132] on span "FLwQLtGAqup1I3gPTSjNSvem" at bounding box center [136, 135] width 46 height 7
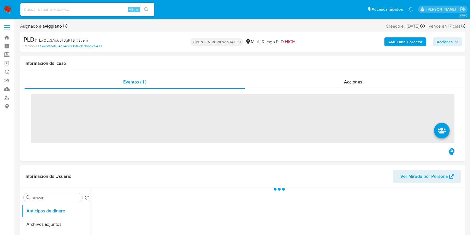
click at [451, 42] on span "Acciones" at bounding box center [445, 41] width 16 height 9
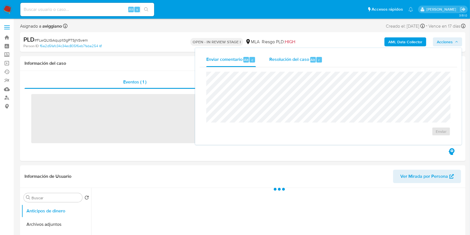
click at [286, 60] on span "Resolución del caso" at bounding box center [289, 59] width 40 height 6
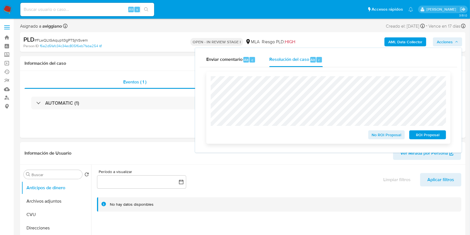
select select "10"
click at [386, 134] on span "No ROI Proposal" at bounding box center [386, 135] width 29 height 8
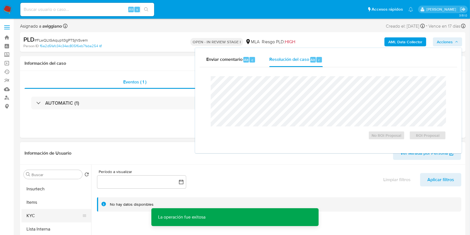
scroll to position [249, 0]
click at [35, 198] on button "Items" at bounding box center [53, 192] width 65 height 13
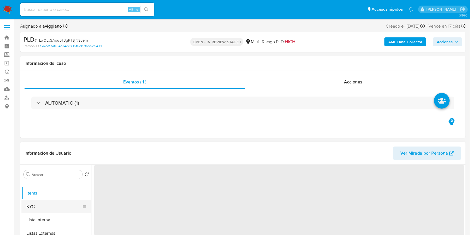
click at [38, 203] on button "KYC" at bounding box center [53, 206] width 65 height 13
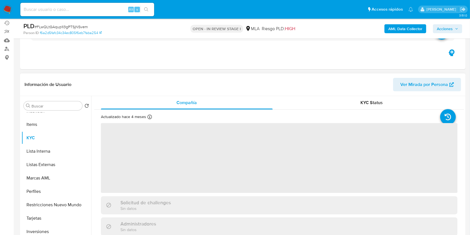
scroll to position [74, 0]
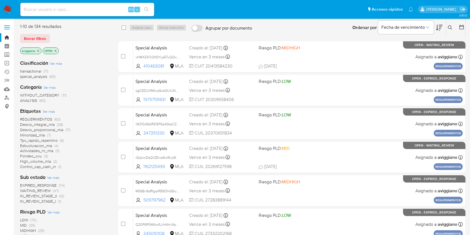
click at [36, 50] on p "aviggiano" at bounding box center [30, 51] width 21 height 6
click at [38, 50] on icon "close-filter" at bounding box center [38, 50] width 3 height 3
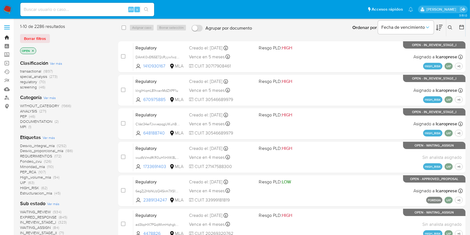
click at [7, 36] on link "Bandeja" at bounding box center [33, 37] width 66 height 9
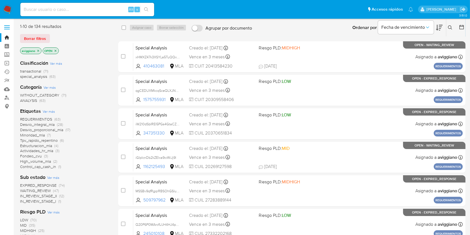
click at [38, 50] on icon "close-filter" at bounding box center [38, 50] width 3 height 3
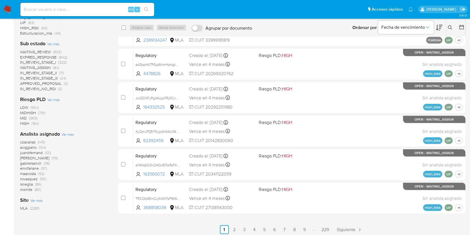
scroll to position [166, 0]
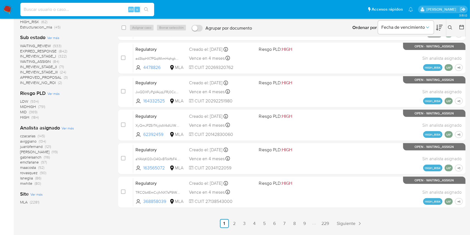
paste input "1426865123"
type input "1426865123"
click at [145, 9] on icon "search-icon" at bounding box center [146, 9] width 4 height 4
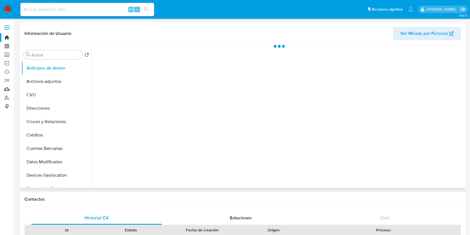
scroll to position [111, 0]
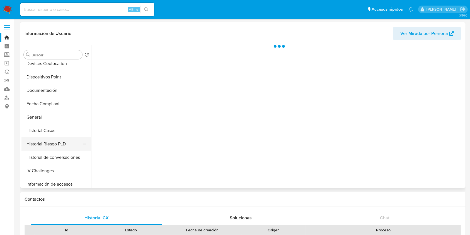
click at [40, 144] on button "Historial Riesgo PLD" at bounding box center [53, 143] width 65 height 13
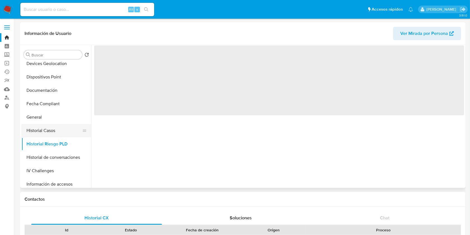
click at [44, 125] on button "Historial Casos" at bounding box center [53, 130] width 65 height 13
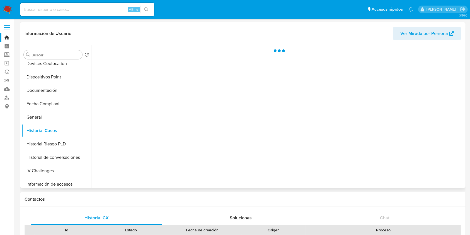
select select "10"
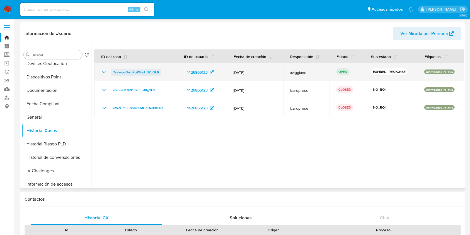
click at [138, 69] on span "7zekvpvOwbKLdXfmHBZJOk1f" at bounding box center [136, 72] width 46 height 7
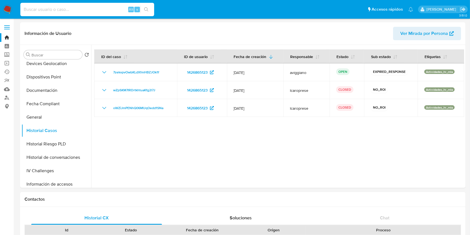
paste input "1890107837"
type input "1890107837"
click at [149, 8] on button "search-icon" at bounding box center [145, 10] width 11 height 8
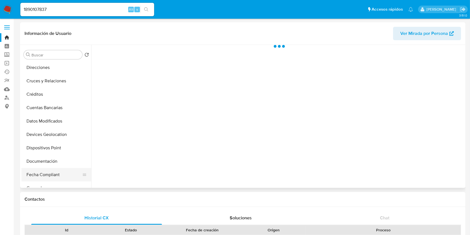
scroll to position [74, 0]
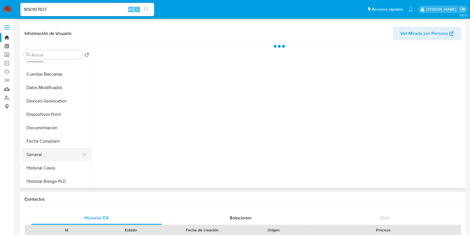
click at [44, 159] on button "General" at bounding box center [53, 154] width 65 height 13
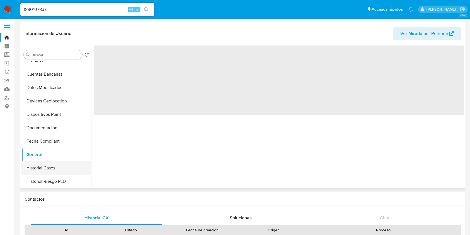
click at [40, 166] on button "Historial Casos" at bounding box center [53, 167] width 65 height 13
select select "10"
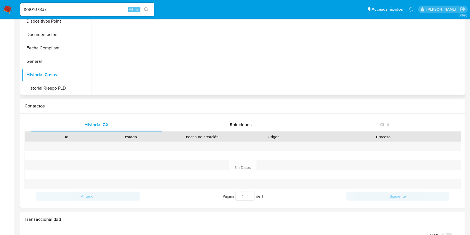
scroll to position [37, 0]
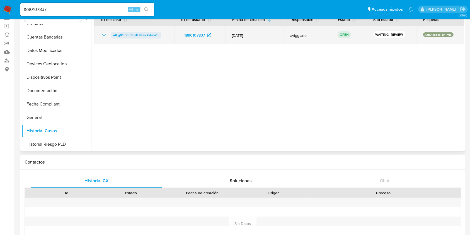
click at [133, 34] on span "i4FgfDF9tmthxIFU0noQ4eWh" at bounding box center [135, 35] width 45 height 7
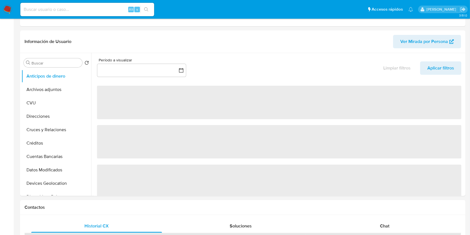
select select "10"
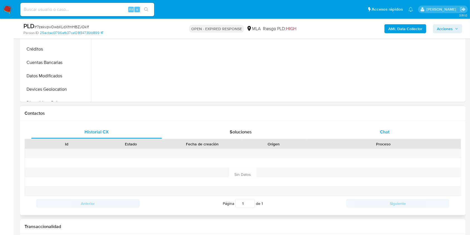
click at [386, 132] on span "Chat" at bounding box center [384, 131] width 9 height 6
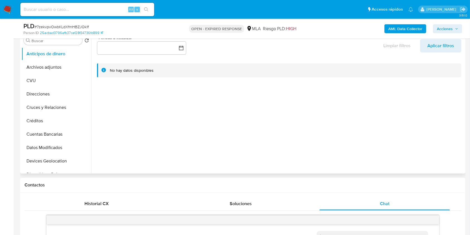
scroll to position [37, 0]
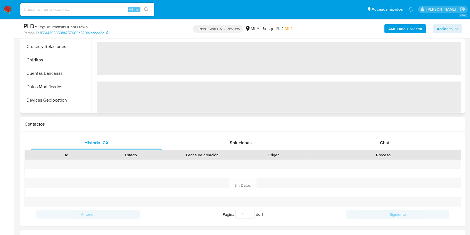
scroll to position [186, 0]
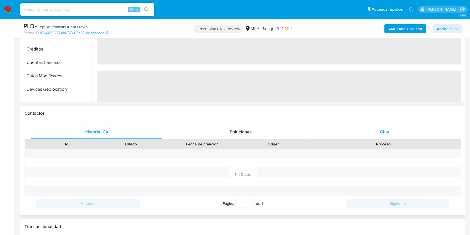
select select "10"
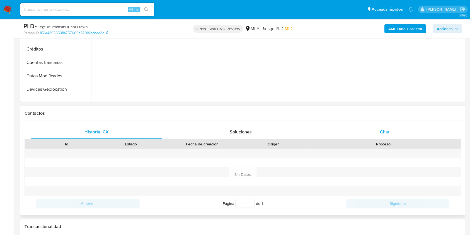
click at [375, 134] on div "Chat" at bounding box center [384, 131] width 131 height 13
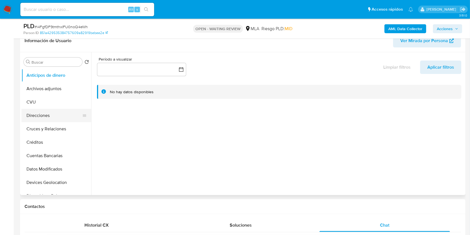
scroll to position [74, 0]
